Goal: Task Accomplishment & Management: Complete application form

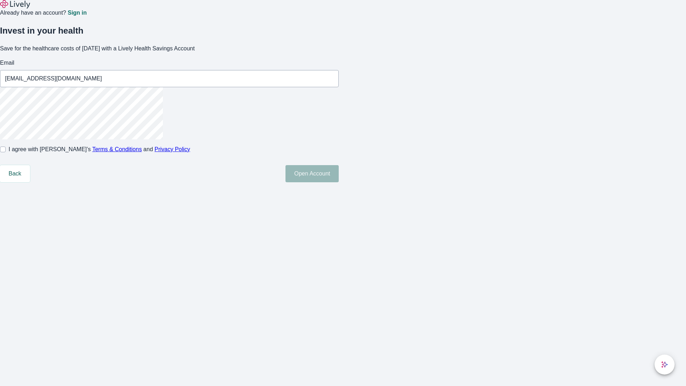
click at [6, 152] on input "I agree with Lively’s Terms & Conditions and Privacy Policy" at bounding box center [3, 149] width 6 height 6
checkbox input "true"
click at [339, 182] on button "Open Account" at bounding box center [311, 173] width 53 height 17
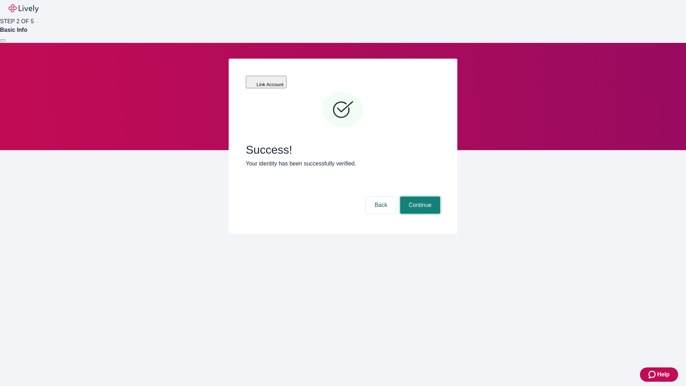
click at [419, 196] on button "Continue" at bounding box center [420, 204] width 40 height 17
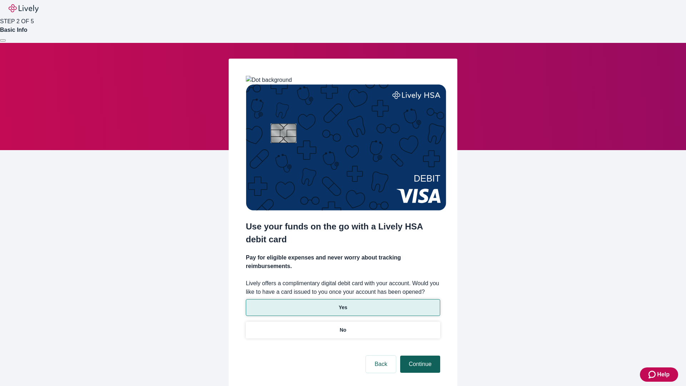
click at [342, 304] on p "Yes" at bounding box center [343, 307] width 9 height 7
click at [419, 355] on button "Continue" at bounding box center [420, 363] width 40 height 17
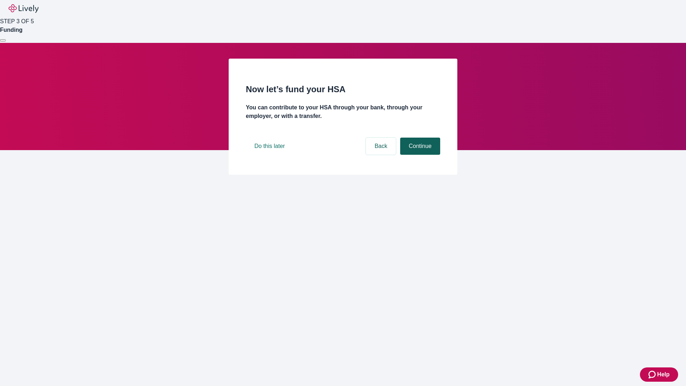
click at [419, 155] on button "Continue" at bounding box center [420, 145] width 40 height 17
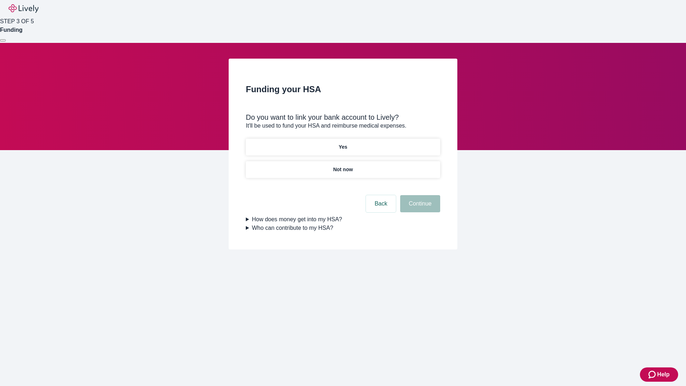
click at [342, 143] on p "Yes" at bounding box center [343, 146] width 9 height 7
click at [419, 195] on button "Continue" at bounding box center [420, 203] width 40 height 17
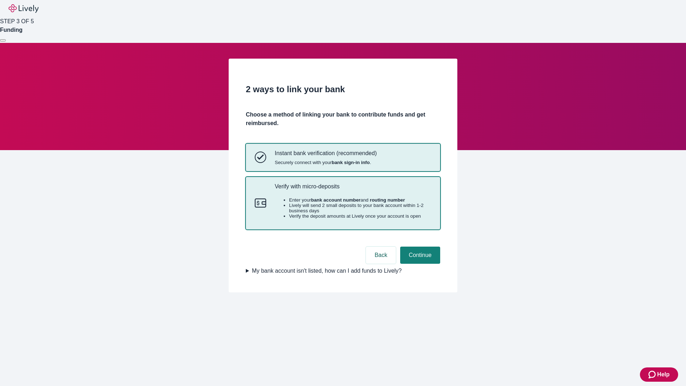
click at [352, 190] on p "Verify with micro-deposits" at bounding box center [353, 186] width 156 height 7
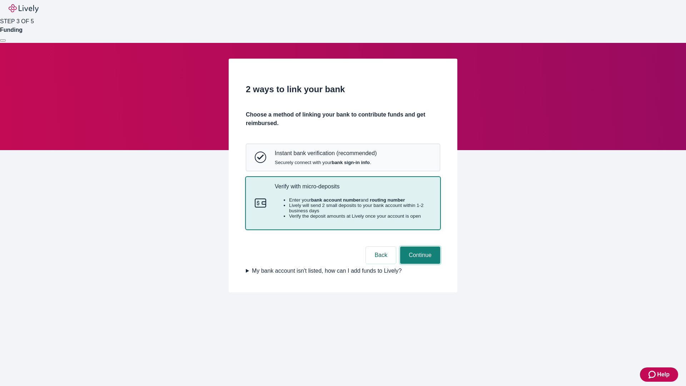
click at [419, 264] on button "Continue" at bounding box center [420, 254] width 40 height 17
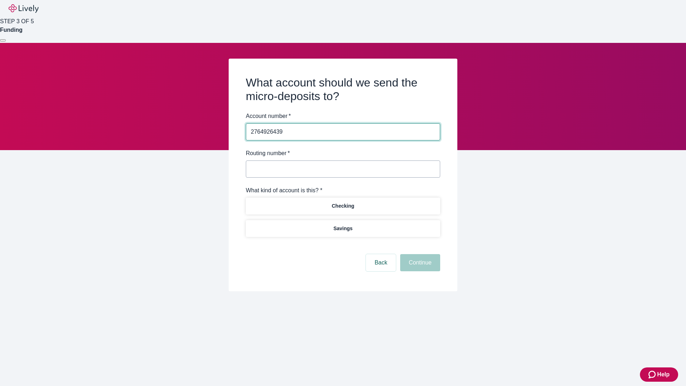
type input "2764926439"
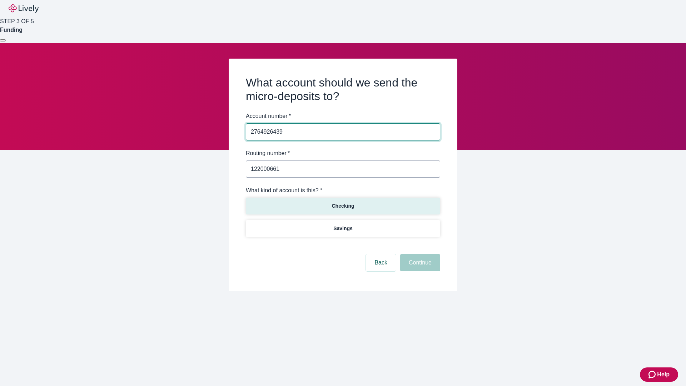
type input "122000661"
click at [342, 205] on p "Checking" at bounding box center [342, 205] width 22 height 7
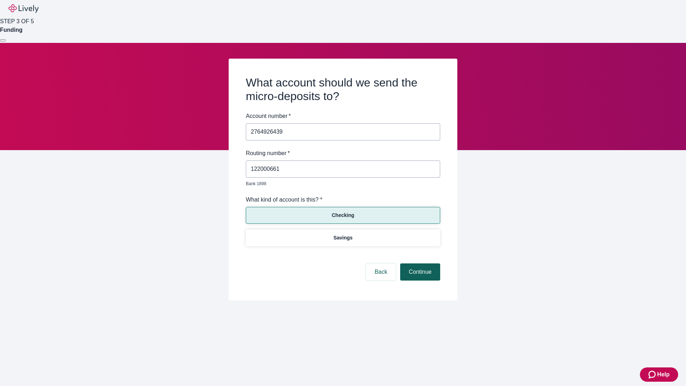
click at [419, 264] on button "Continue" at bounding box center [420, 271] width 40 height 17
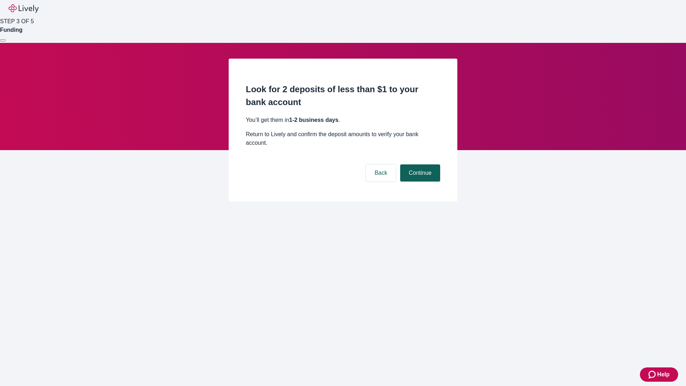
click at [419, 164] on button "Continue" at bounding box center [420, 172] width 40 height 17
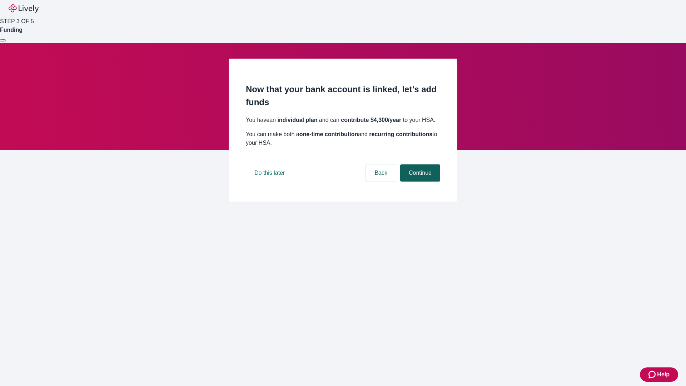
click at [419, 181] on button "Continue" at bounding box center [420, 172] width 40 height 17
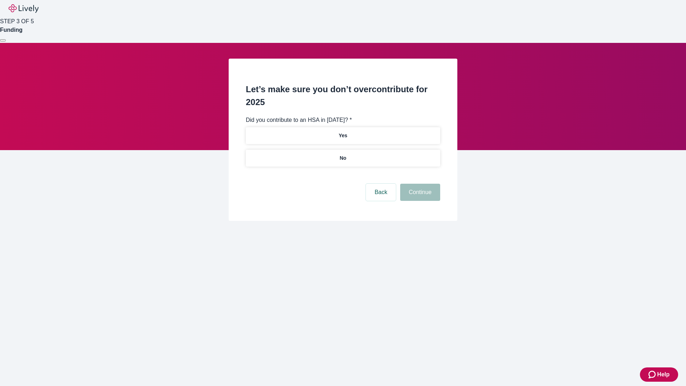
click at [342, 154] on p "No" at bounding box center [343, 157] width 7 height 7
click at [419, 184] on button "Continue" at bounding box center [420, 192] width 40 height 17
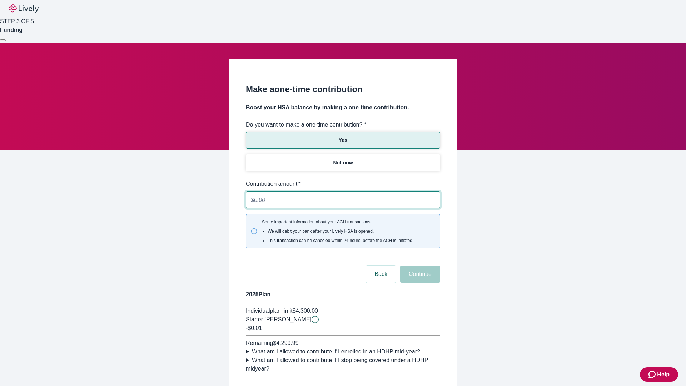
type input "0.01"
click at [419, 265] on button "Continue" at bounding box center [420, 273] width 40 height 17
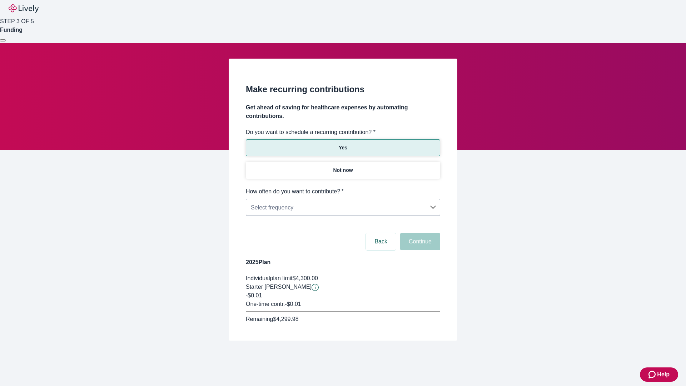
click at [342, 187] on body "Help STEP 3 OF 5 Funding Make recurring contributions Get ahead of saving for h…" at bounding box center [343, 187] width 686 height 375
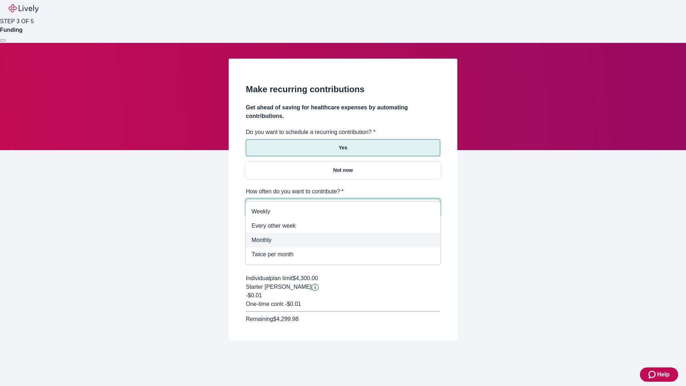
click at [343, 240] on span "Monthly" at bounding box center [342, 240] width 183 height 9
type input "Monthly"
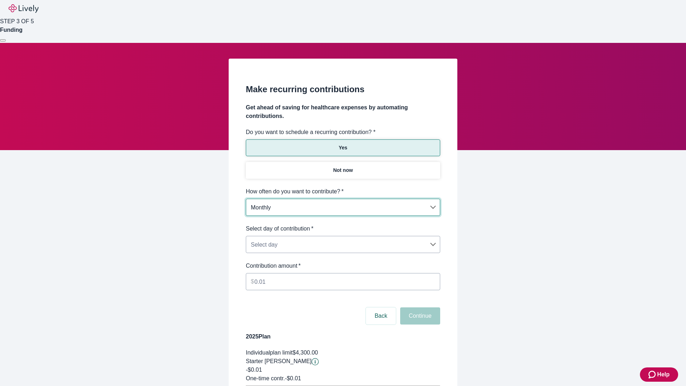
click at [342, 224] on body "Help STEP 3 OF 5 Funding Make recurring contributions Get ahead of saving for h…" at bounding box center [343, 224] width 686 height 449
type input "Monthly15th"
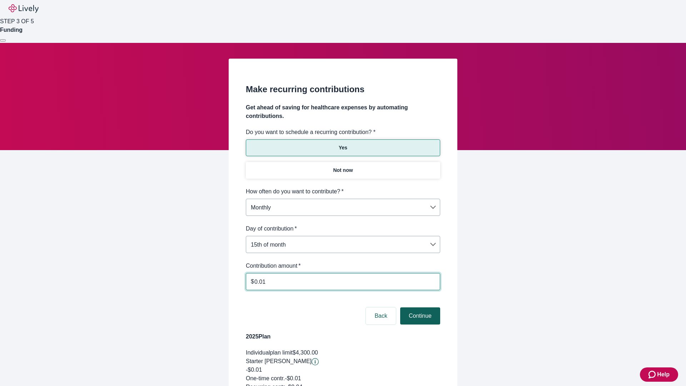
click at [419, 307] on button "Continue" at bounding box center [420, 315] width 40 height 17
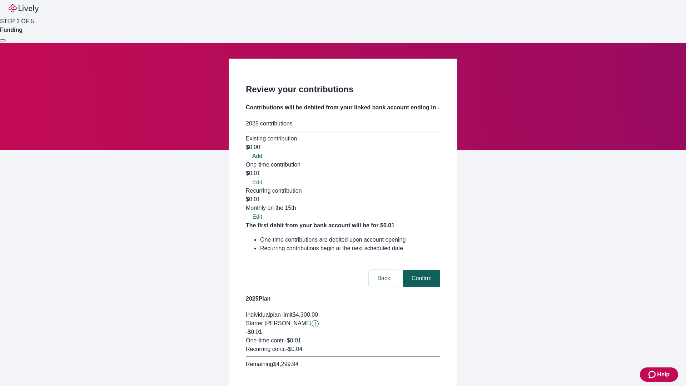
click at [420, 270] on button "Confirm" at bounding box center [421, 278] width 37 height 17
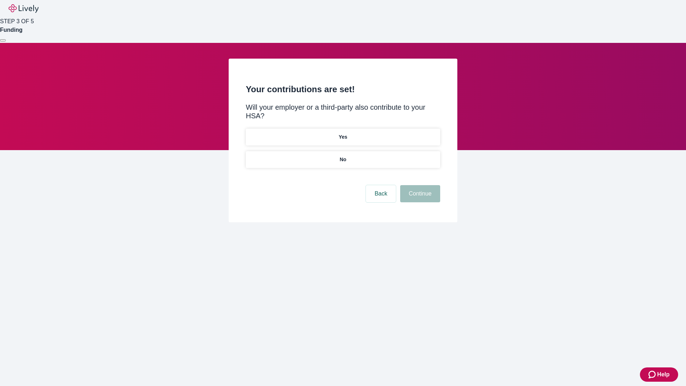
click at [342, 133] on p "Yes" at bounding box center [343, 136] width 9 height 7
click at [419, 185] on button "Continue" at bounding box center [420, 193] width 40 height 17
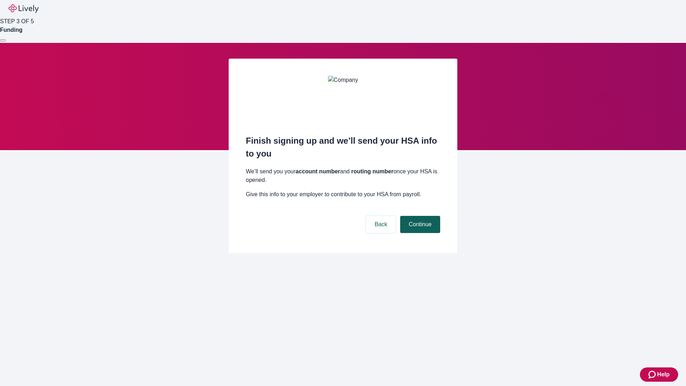
click at [419, 216] on button "Continue" at bounding box center [420, 224] width 40 height 17
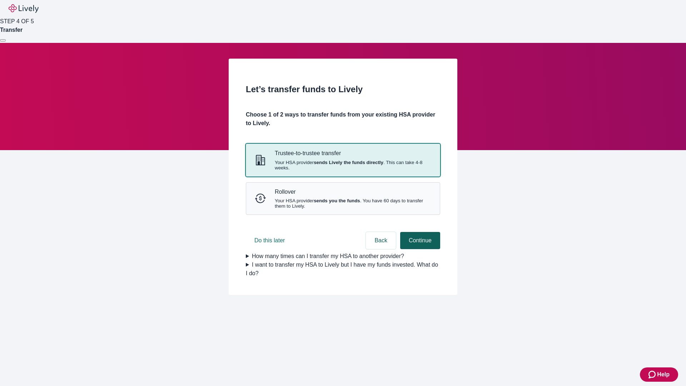
click at [342, 165] on strong "sends Lively the funds directly" at bounding box center [349, 162] width 70 height 5
click at [419, 249] on button "Continue" at bounding box center [420, 240] width 40 height 17
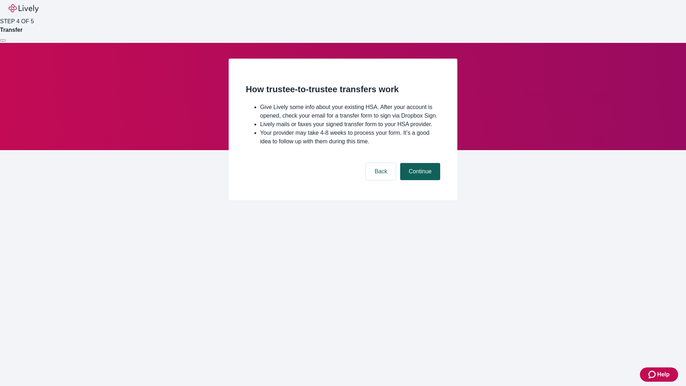
click at [419, 180] on button "Continue" at bounding box center [420, 171] width 40 height 17
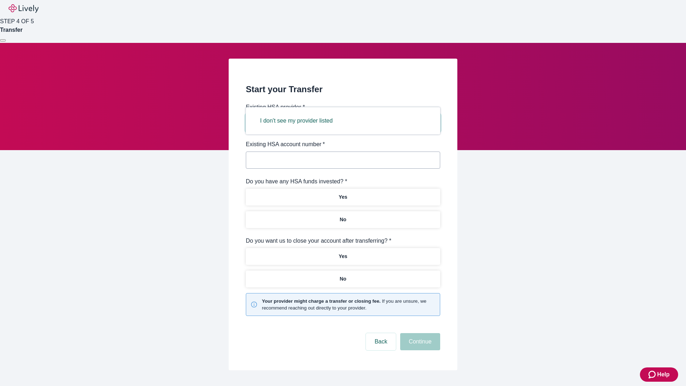
click at [299, 121] on button "I don't see my provider listed" at bounding box center [296, 120] width 90 height 17
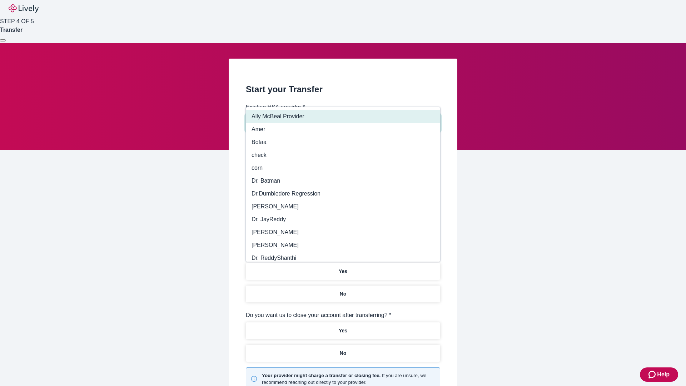
type input "Other"
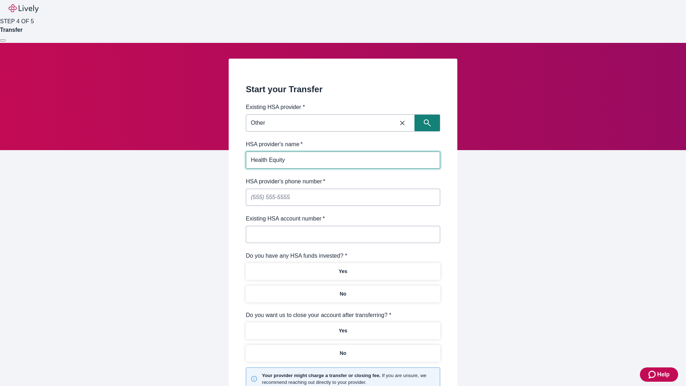
type input "Health Equity"
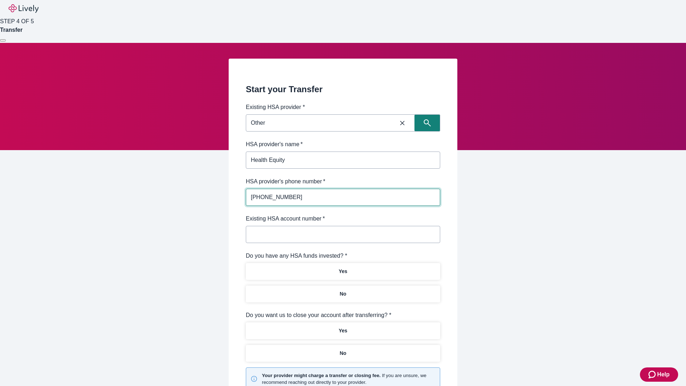
type input "(434) 343-4344"
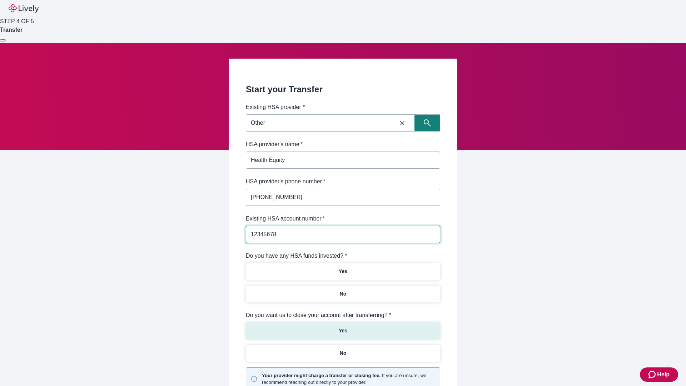
type input "12345678"
click at [342, 290] on p "No" at bounding box center [343, 293] width 7 height 7
click at [342, 327] on p "Yes" at bounding box center [343, 330] width 9 height 7
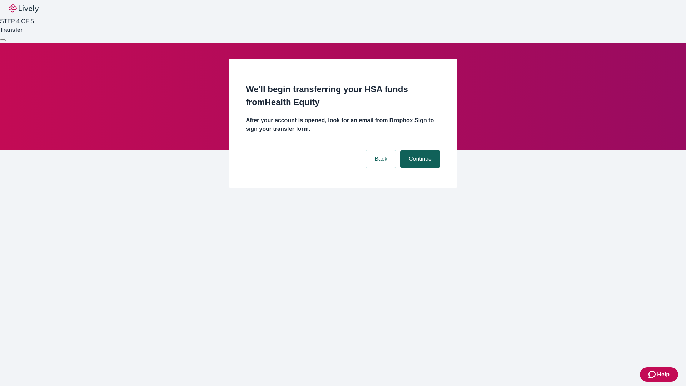
click at [419, 150] on button "Continue" at bounding box center [420, 158] width 40 height 17
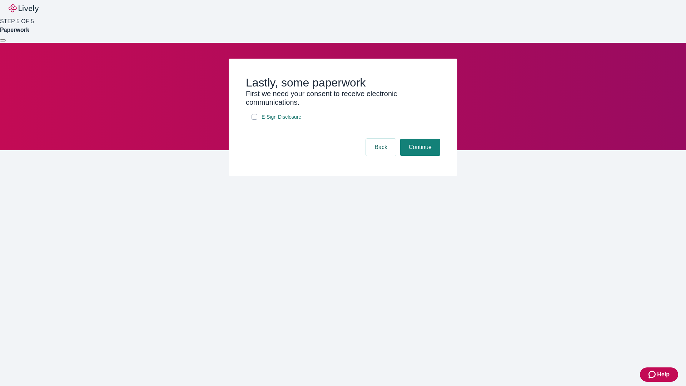
click at [254, 120] on input "E-Sign Disclosure" at bounding box center [254, 117] width 6 height 6
checkbox input "true"
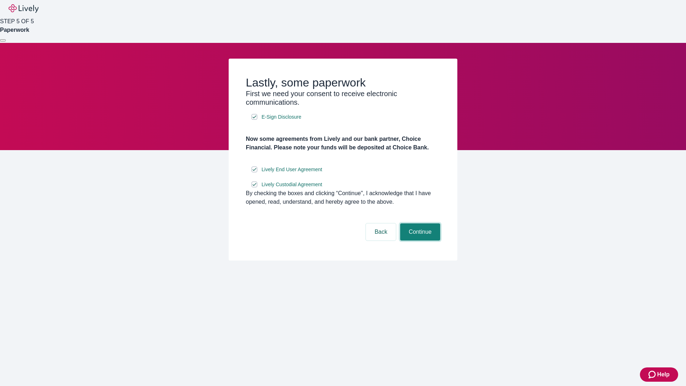
click at [419, 240] on button "Continue" at bounding box center [420, 231] width 40 height 17
